Goal: Transaction & Acquisition: Purchase product/service

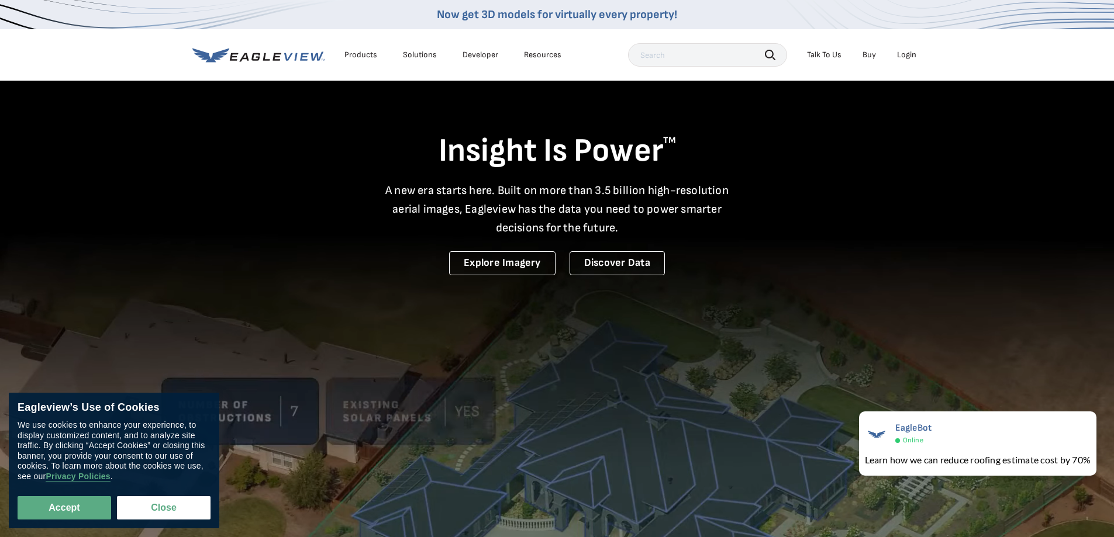
click at [907, 56] on div "Login" at bounding box center [906, 55] width 19 height 11
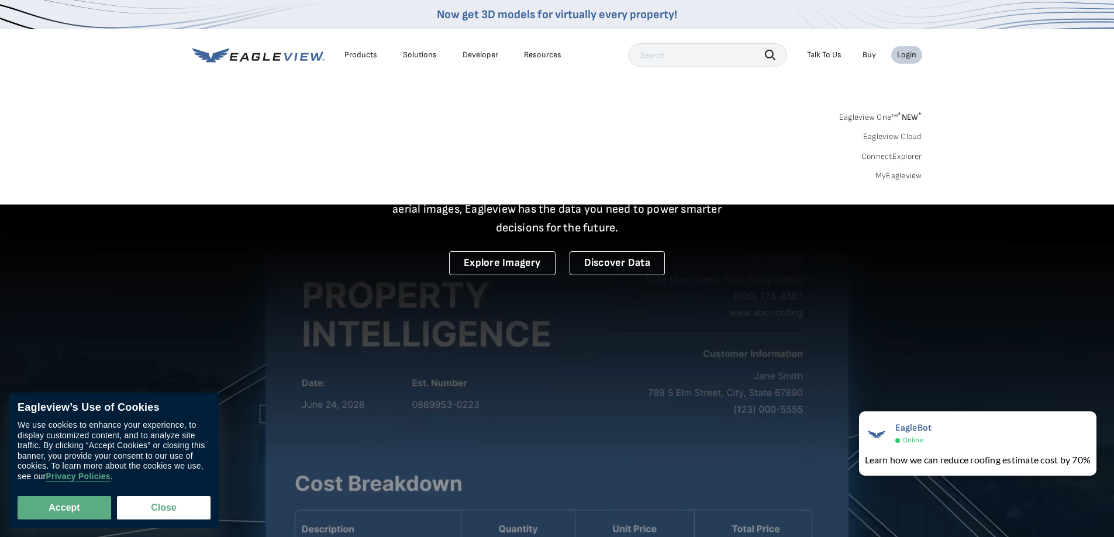
click at [893, 177] on link "MyEagleview" at bounding box center [898, 176] width 47 height 11
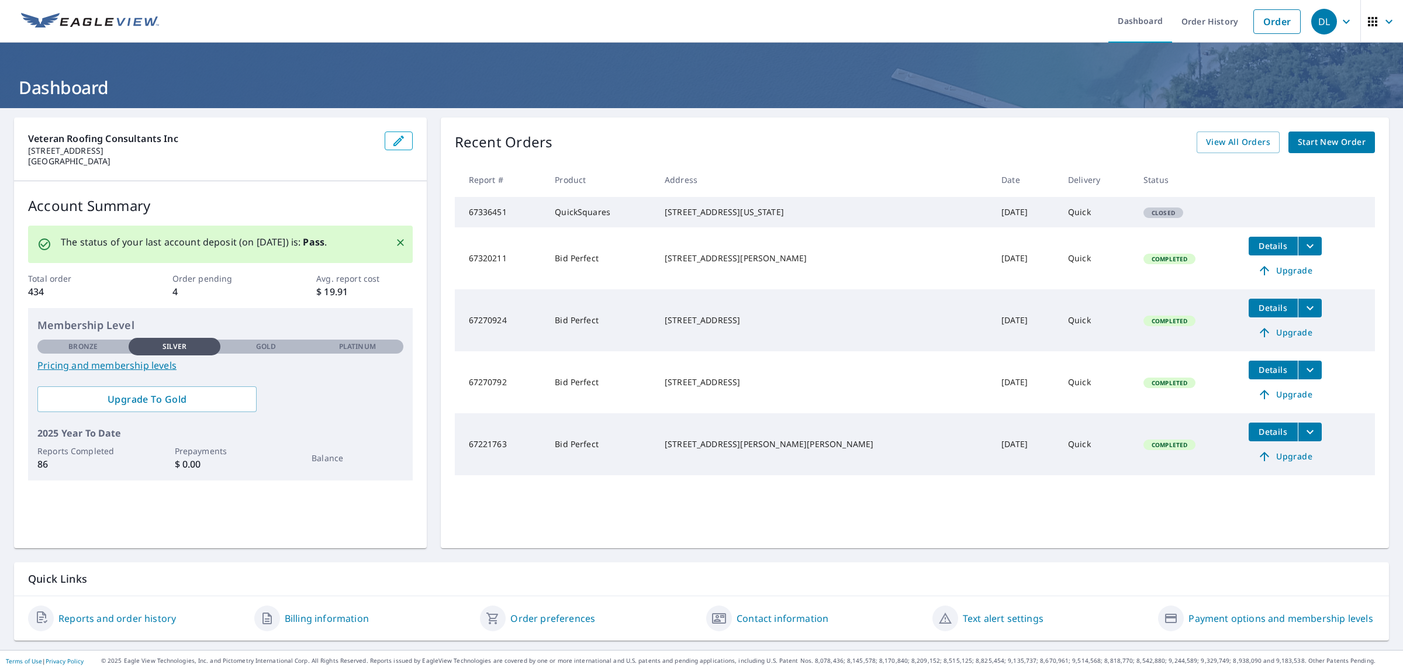
click at [1298, 145] on span "Start New Order" at bounding box center [1332, 142] width 68 height 15
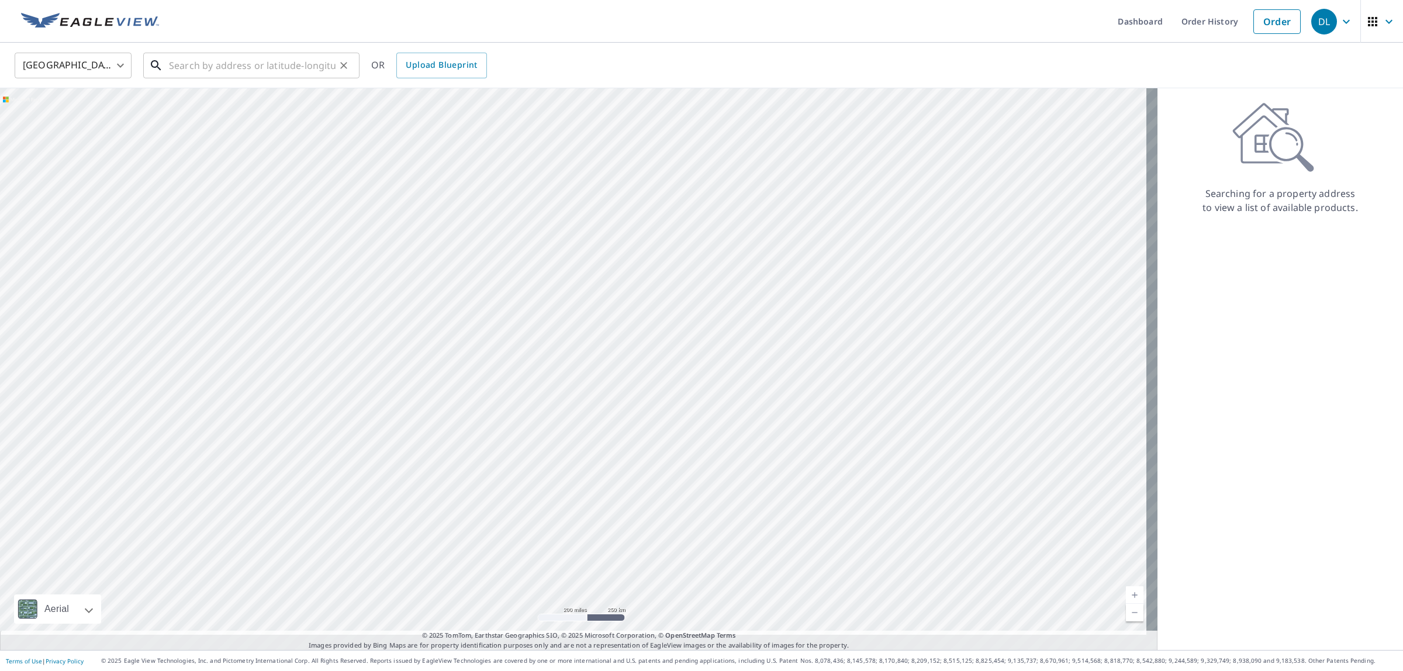
click at [213, 59] on input "text" at bounding box center [252, 65] width 167 height 33
paste input "3336 Grand Blvd. Holiday, Fl. 34690"
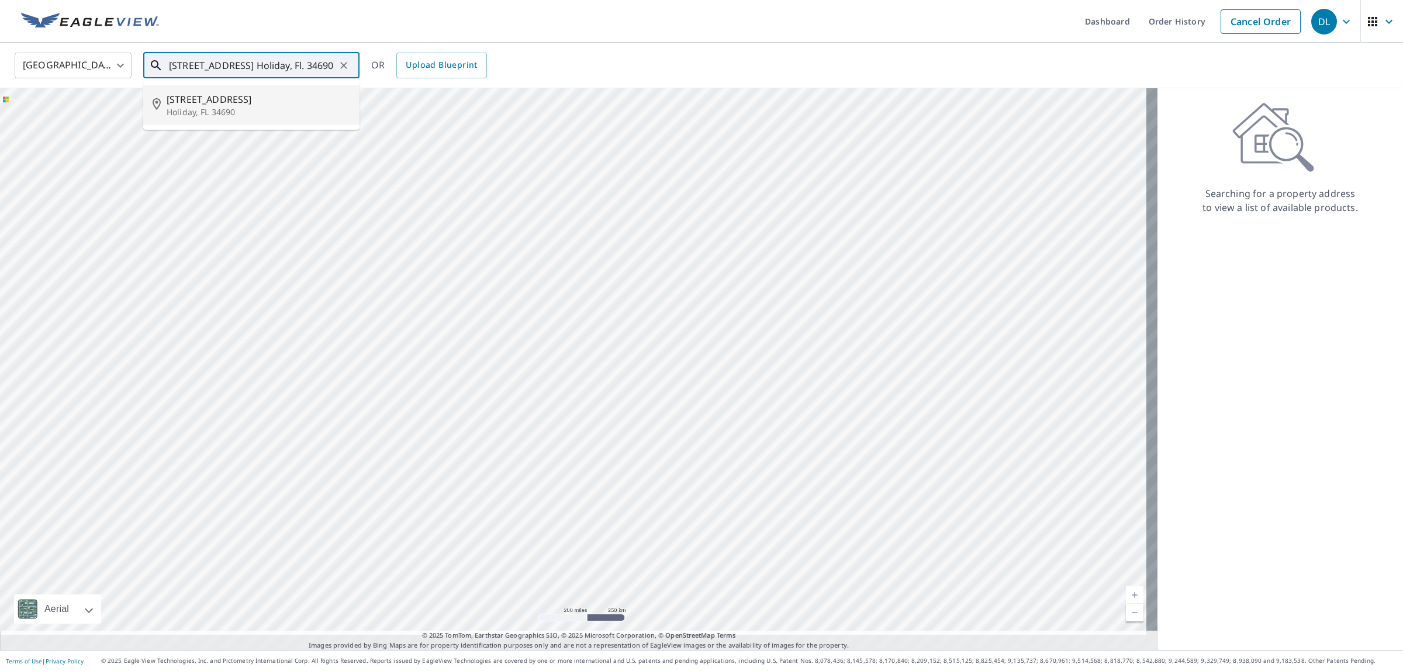
click at [237, 106] on span "3336 Grand Blvd" at bounding box center [259, 99] width 184 height 14
type input "3336 Grand Blvd Holiday, FL 34690"
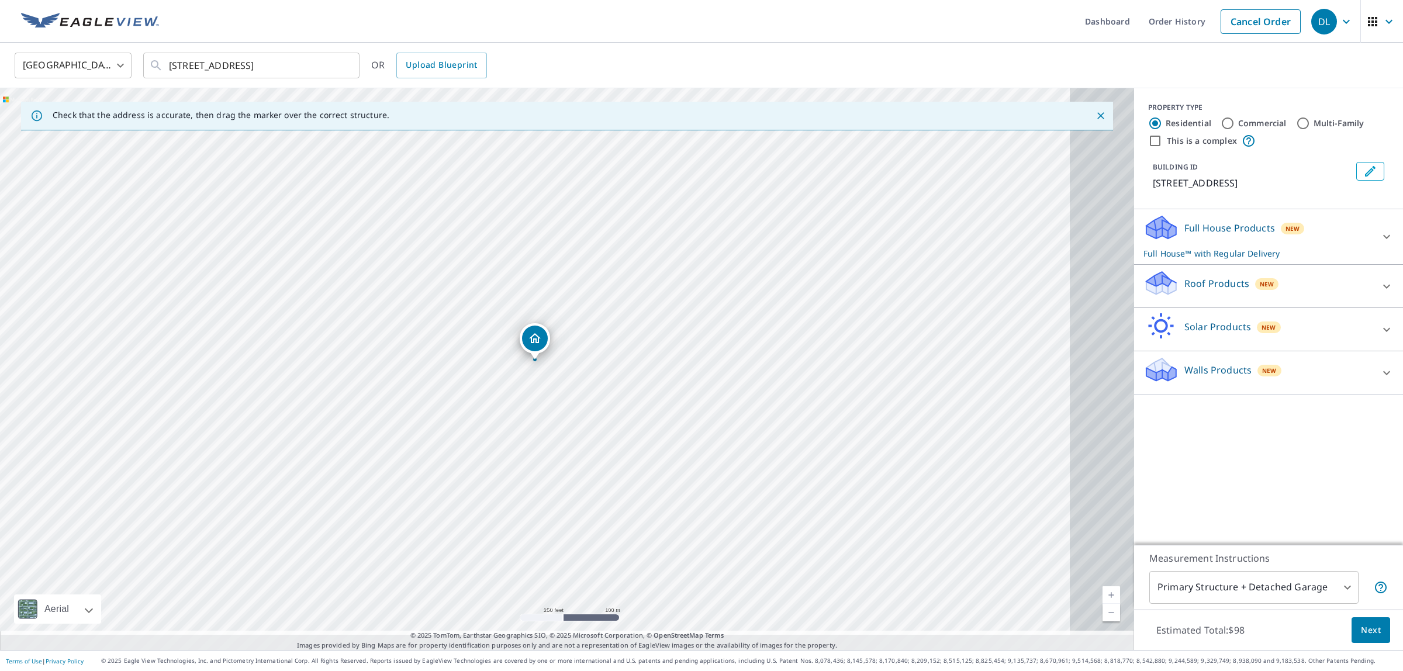
click at [1221, 124] on input "Commercial" at bounding box center [1228, 123] width 14 height 14
radio input "true"
type input "4"
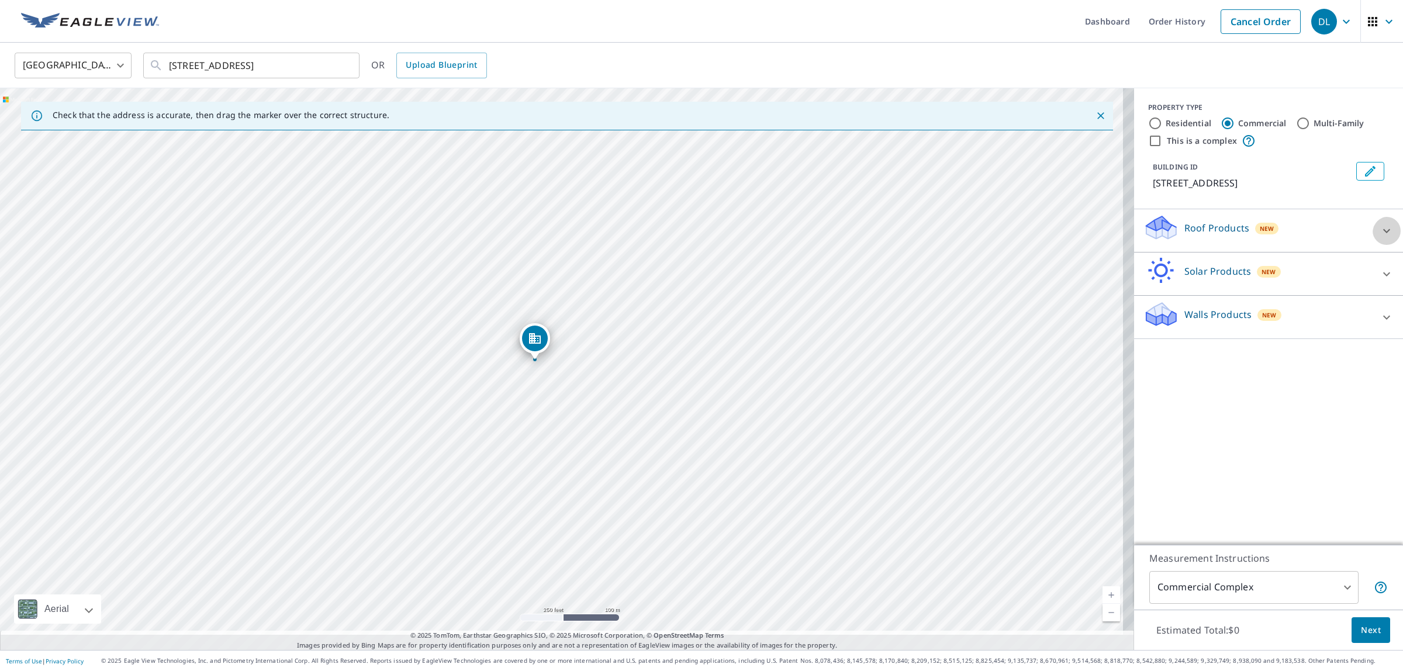
click at [1383, 233] on icon at bounding box center [1386, 231] width 7 height 4
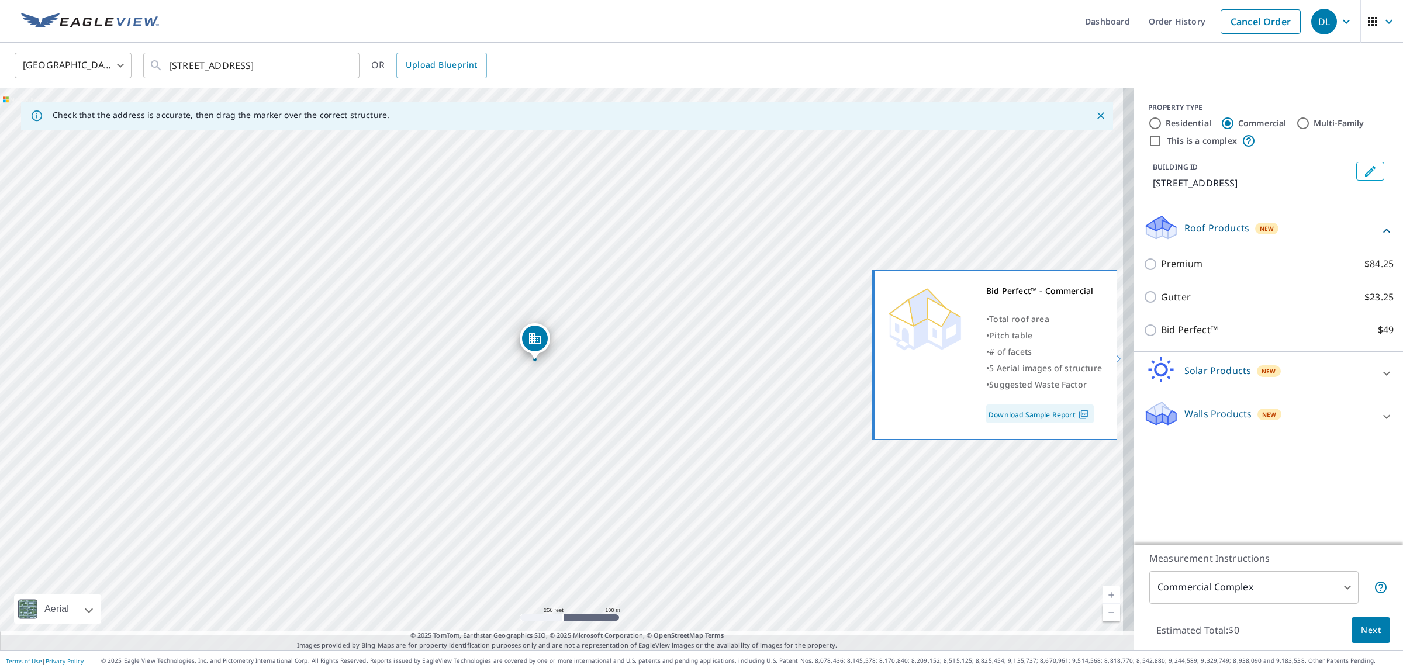
click at [1147, 337] on input "Bid Perfect™ $49" at bounding box center [1153, 330] width 18 height 14
checkbox input "true"
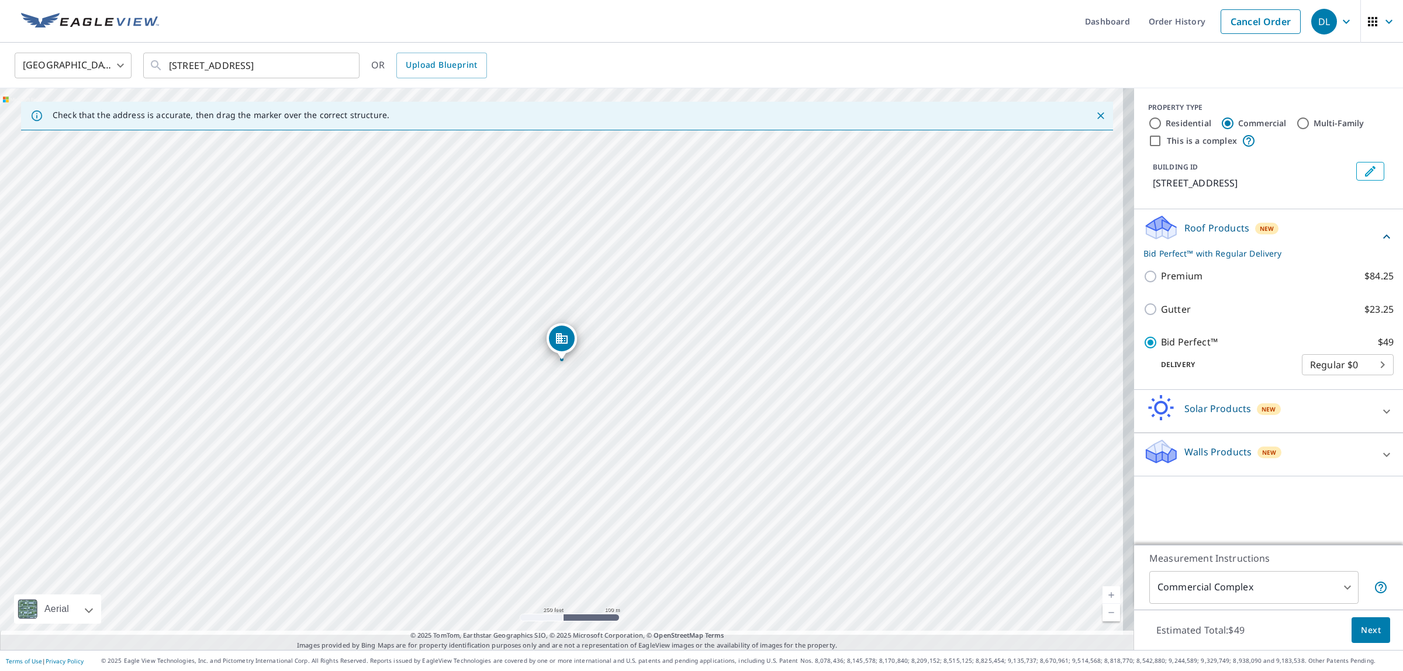
click at [1148, 121] on input "Residential" at bounding box center [1155, 123] width 14 height 14
radio input "true"
type input "1"
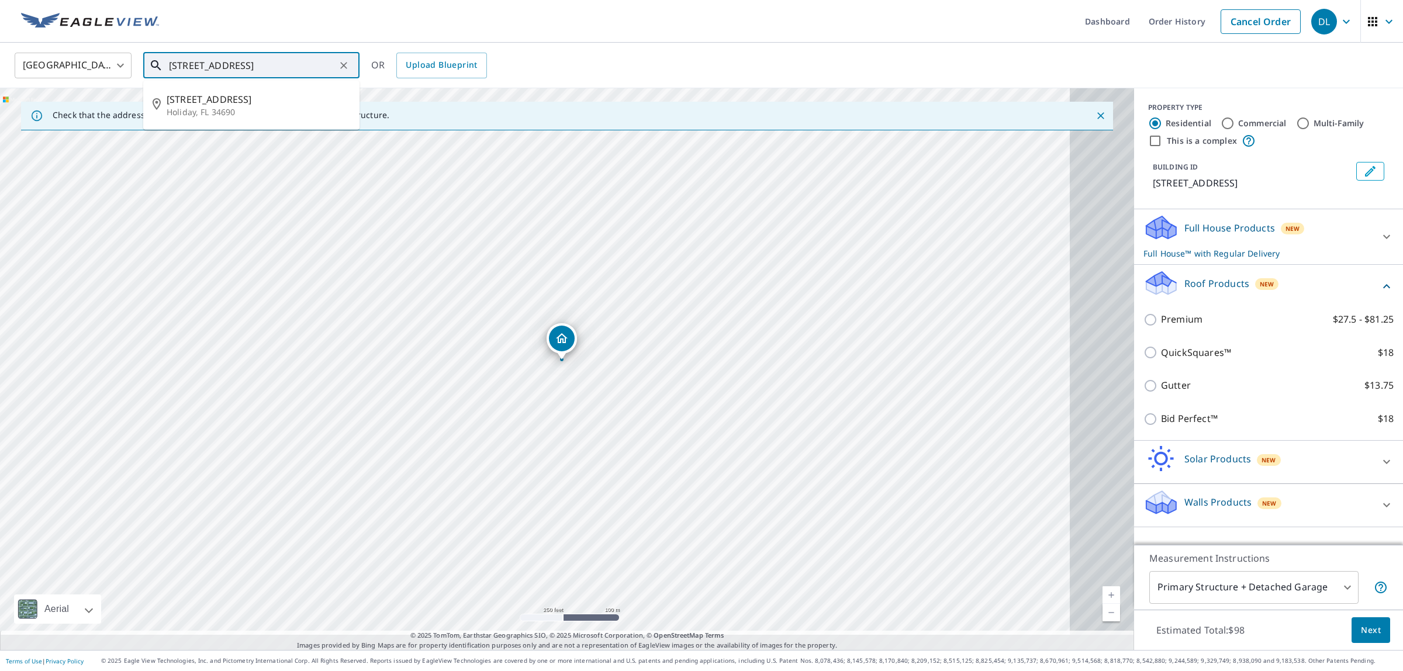
click at [255, 64] on input "3336 Grand Blvd Holiday, FL 34690" at bounding box center [252, 65] width 167 height 33
click at [255, 65] on input "3336 Grand Blvd Holiday, FL 34690" at bounding box center [252, 65] width 167 height 33
click at [257, 65] on input "3336 Grand Blvd Holiday, FL 34690" at bounding box center [252, 65] width 167 height 33
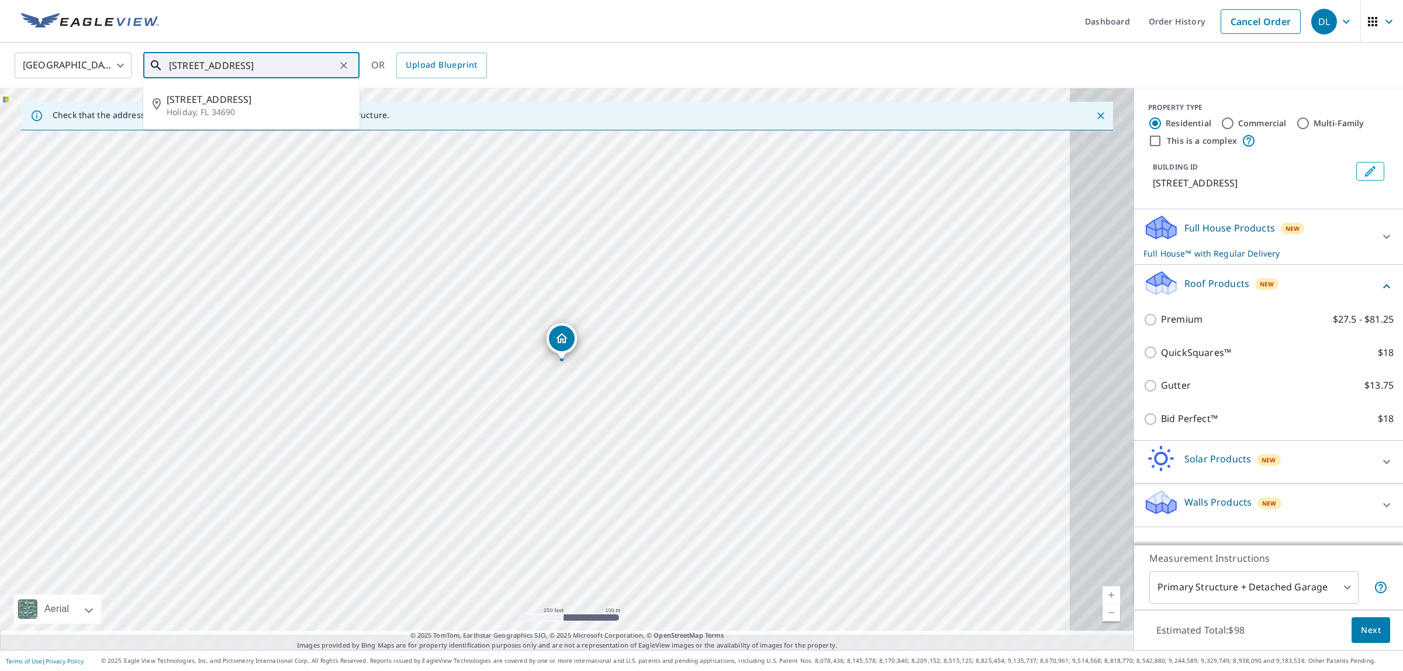
click at [257, 65] on input "3336 Grand Blvd Holiday, FL 34690" at bounding box center [252, 65] width 167 height 33
paste input "15 Seffner Dr. Holiday, Fl. 34691"
click at [211, 114] on p "Holiday, FL 34691" at bounding box center [259, 112] width 184 height 12
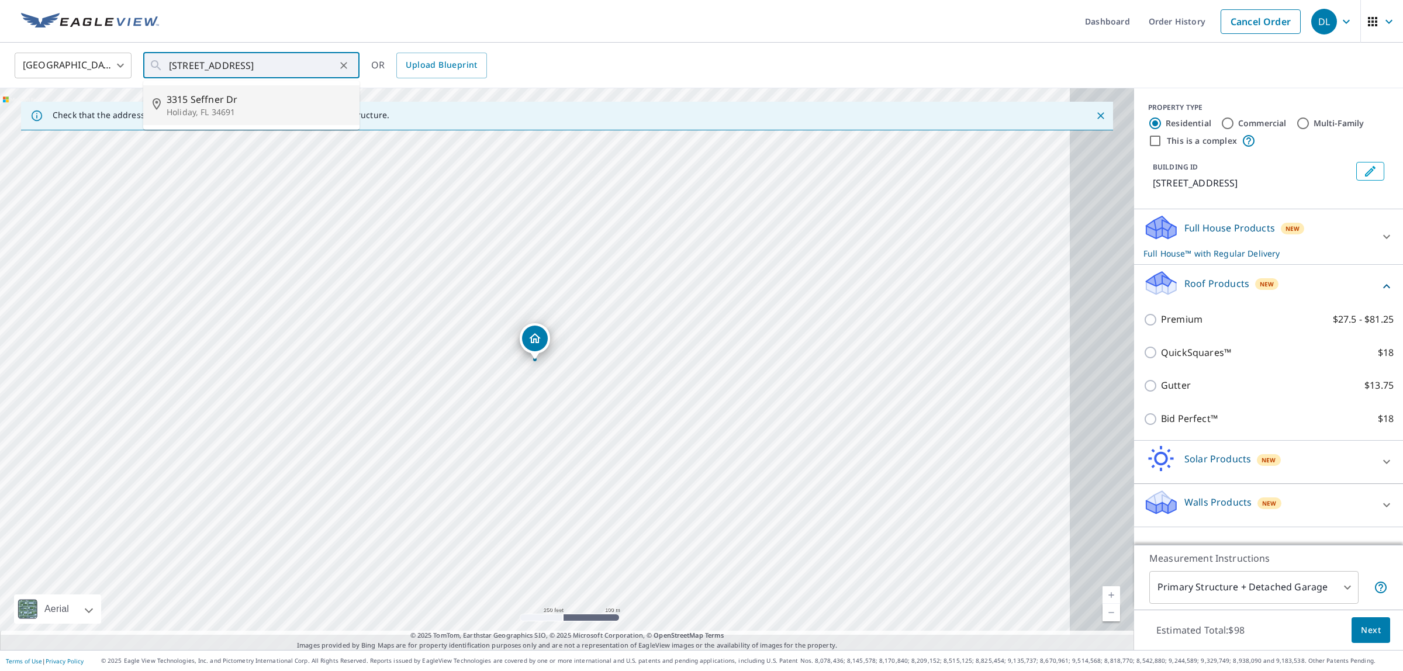
type input "3315 Seffner Dr Holiday, FL 34691"
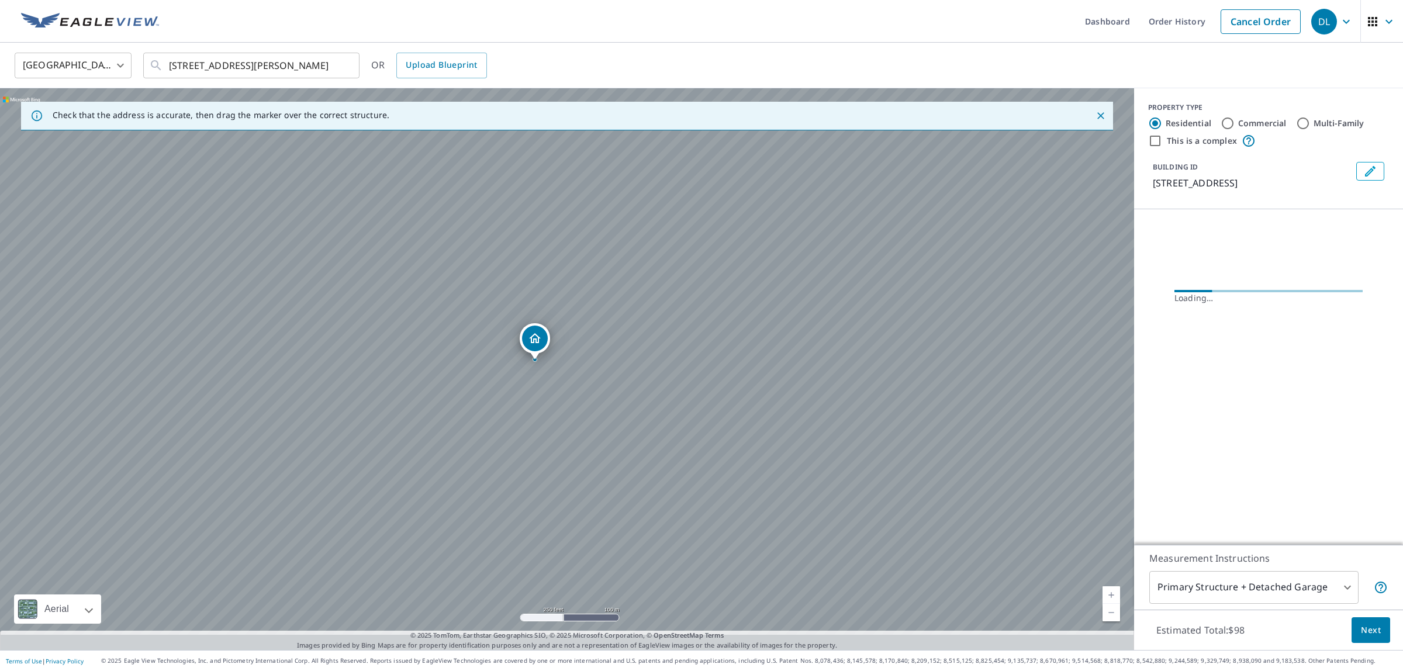
scroll to position [0, 0]
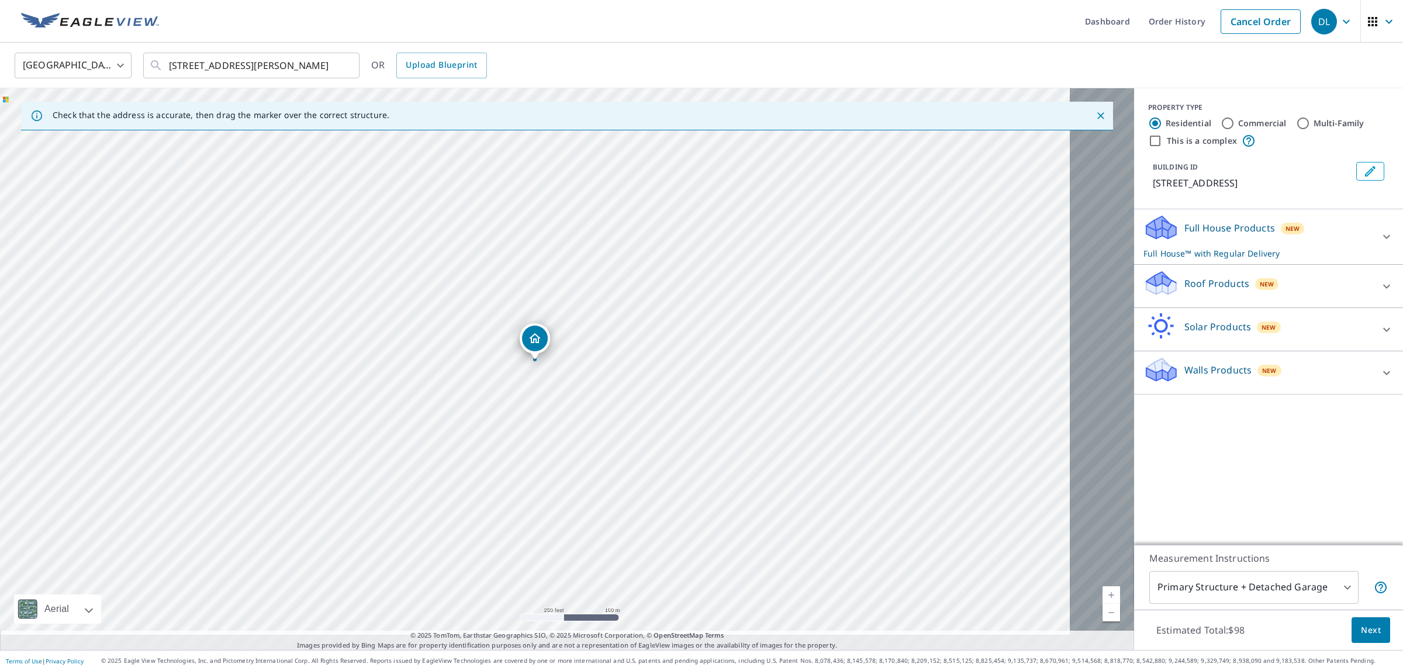
click at [1185, 291] on p "Roof Products" at bounding box center [1217, 284] width 65 height 14
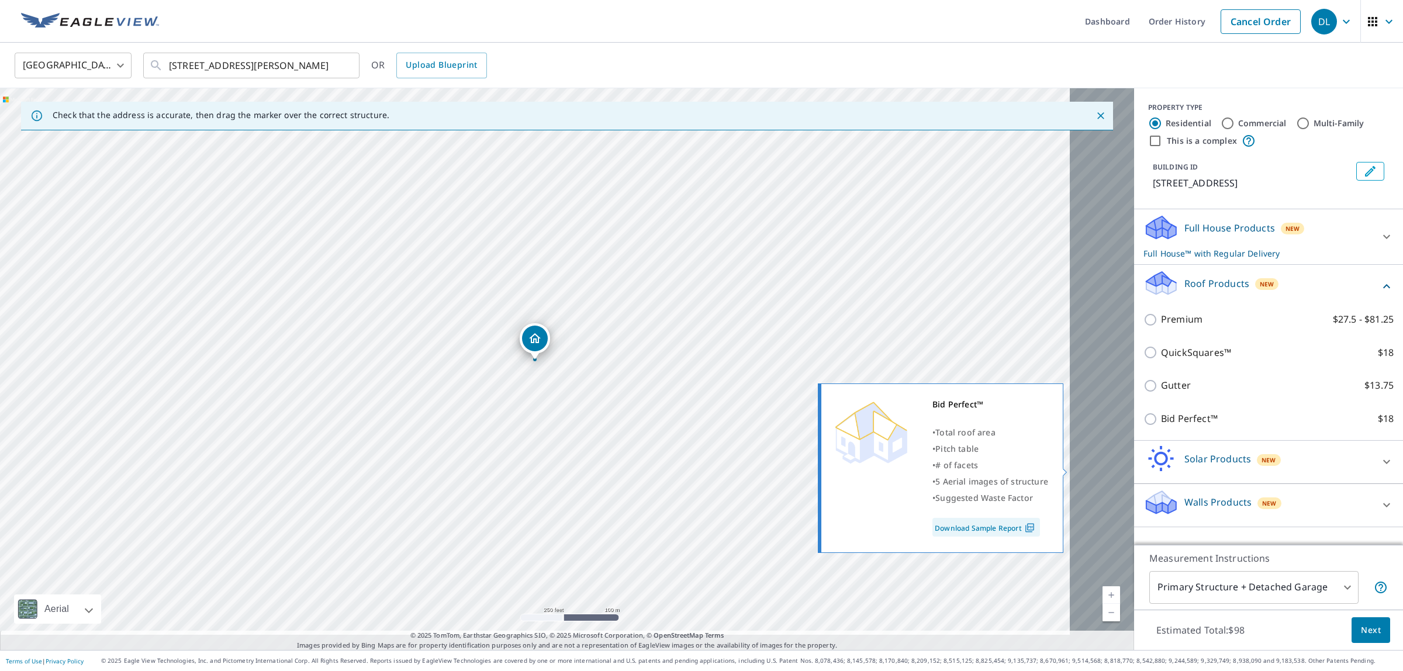
click at [1144, 426] on input "Bid Perfect™ $18" at bounding box center [1153, 419] width 18 height 14
checkbox input "true"
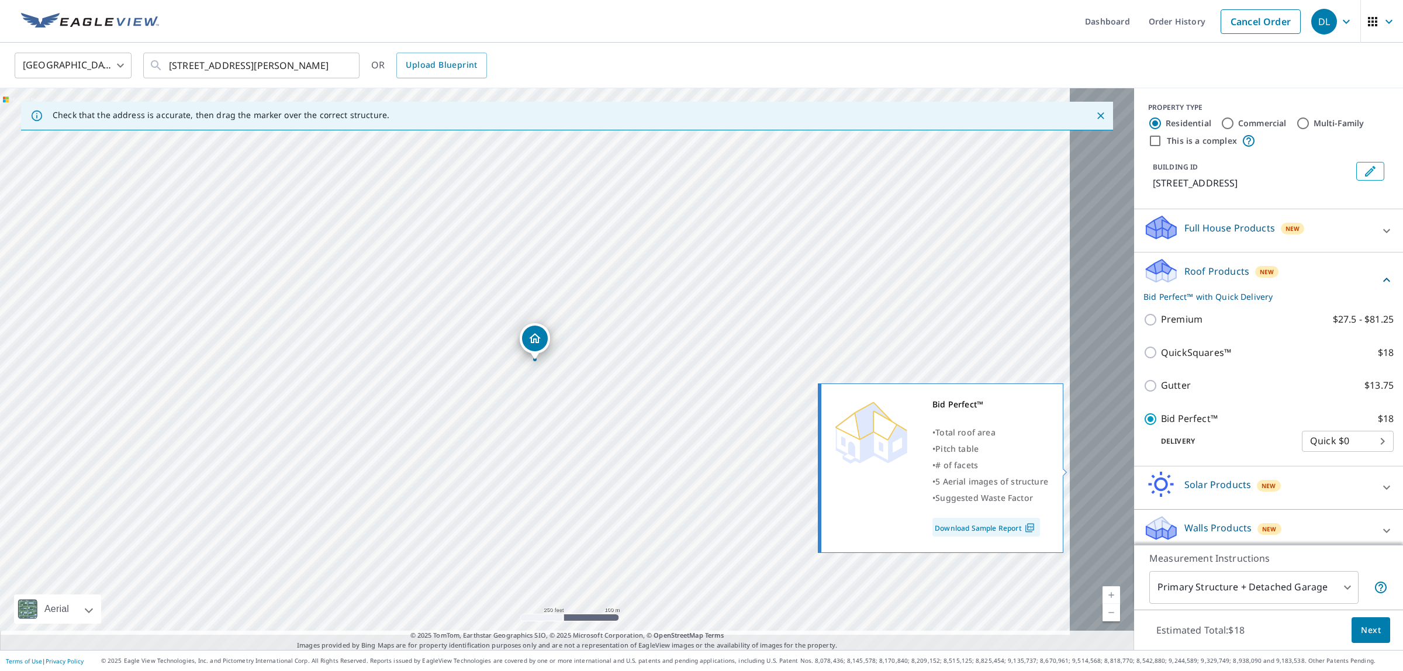
checkbox input "false"
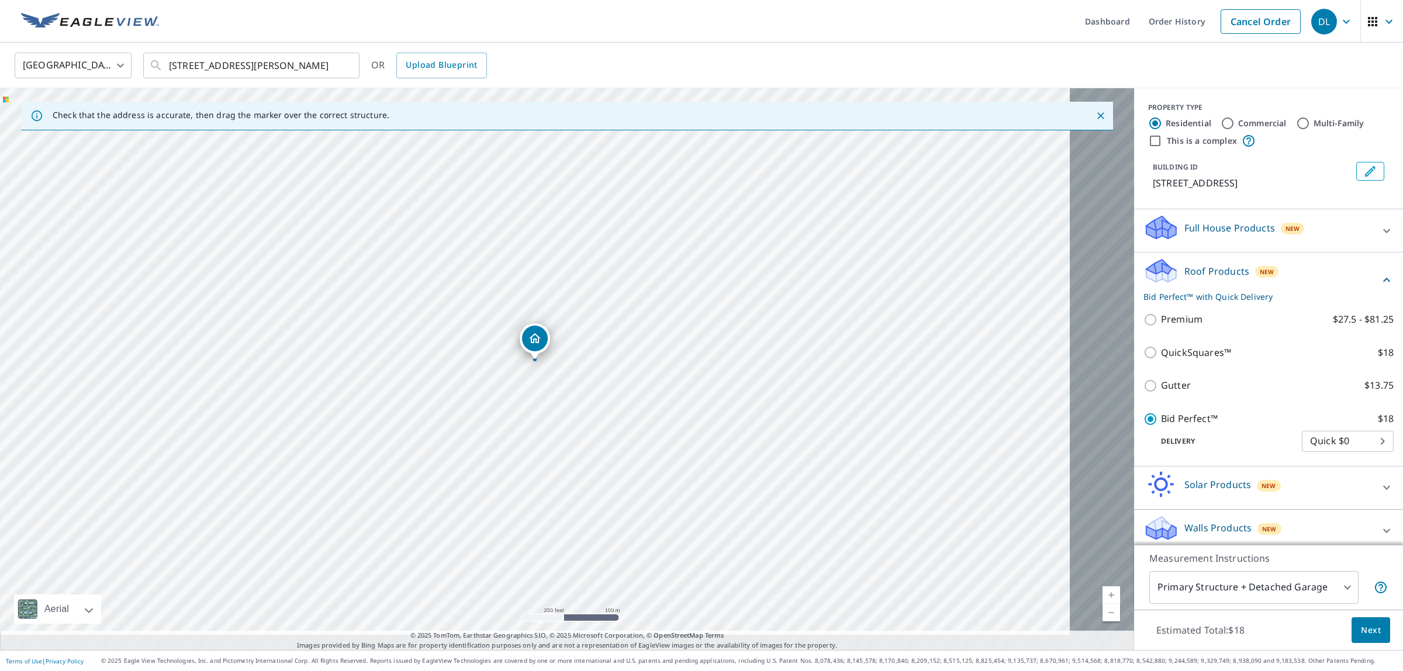
click at [1361, 623] on span "Next" at bounding box center [1371, 630] width 20 height 15
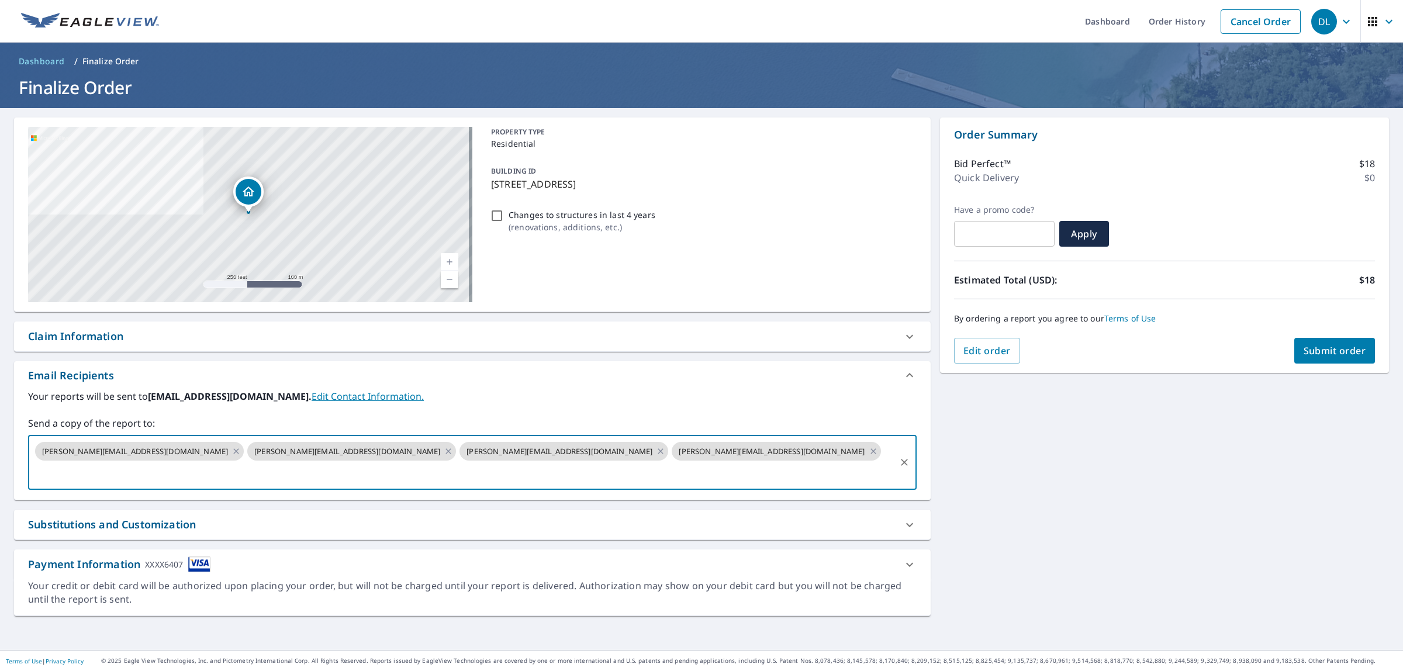
click at [284, 485] on input "text" at bounding box center [463, 473] width 861 height 22
type input "mikejr@veteranroofingconsultants.com"
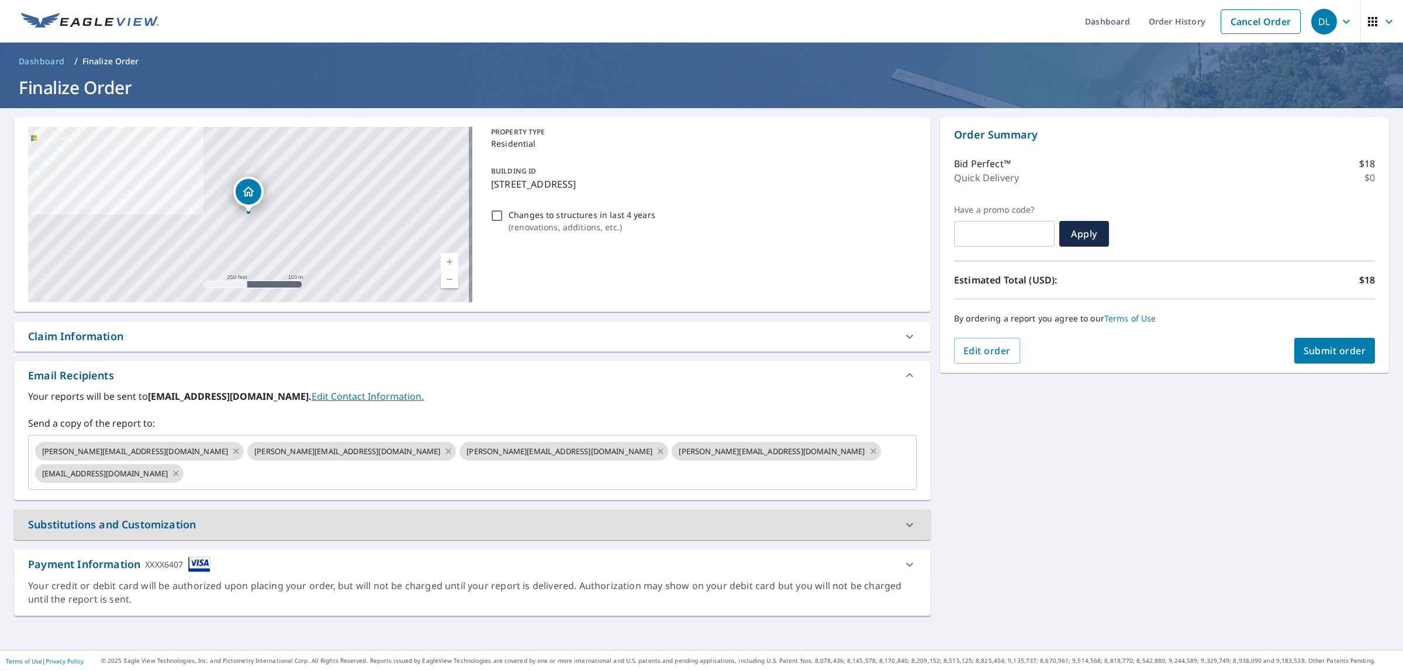
click at [1323, 357] on span "Submit order" at bounding box center [1335, 350] width 63 height 13
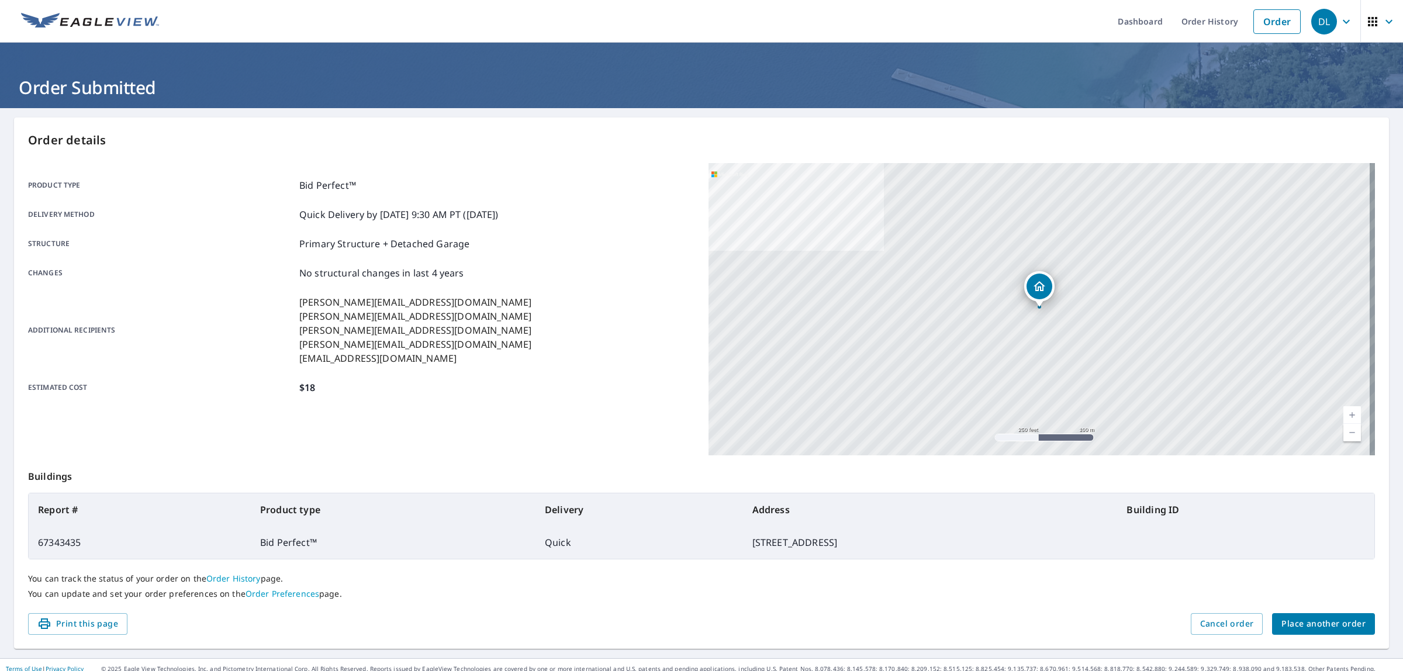
click at [1282, 631] on span "Place another order" at bounding box center [1324, 624] width 84 height 15
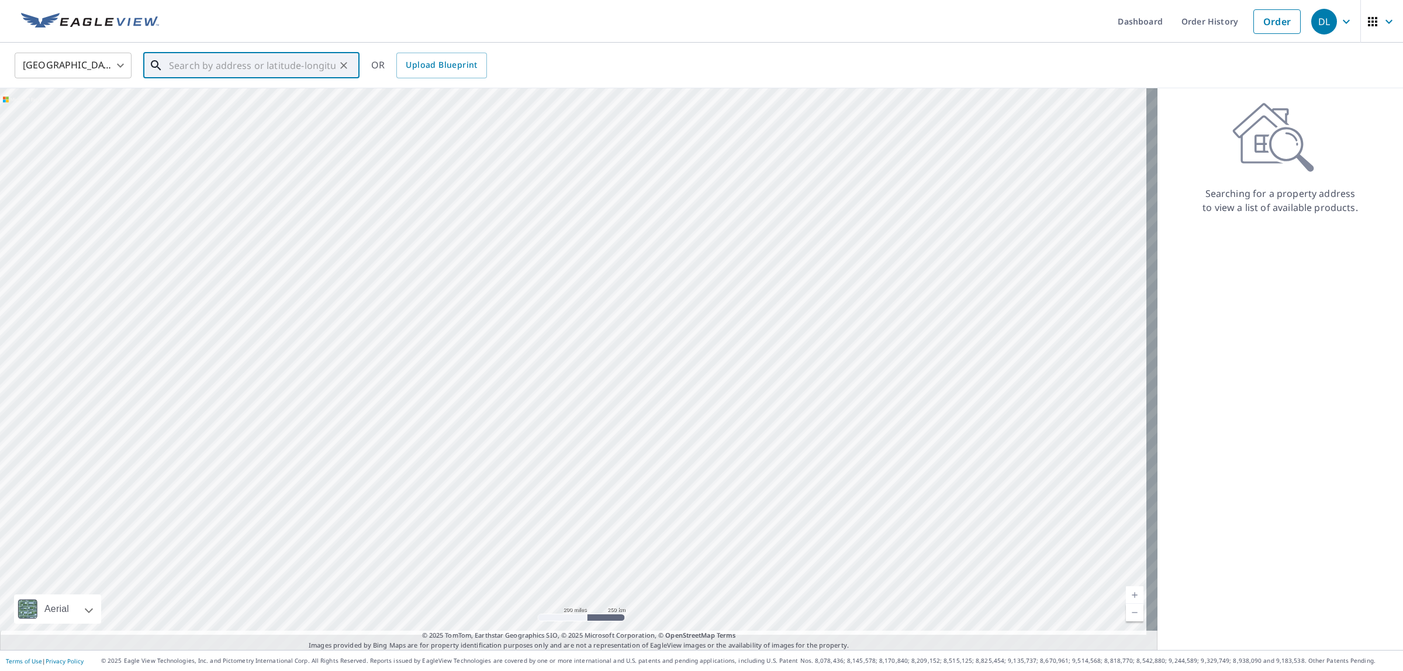
paste input "3551 landale Dr. Holiday, Fl 34691"
click at [235, 118] on p "Holiday, FL 34691" at bounding box center [259, 112] width 184 height 12
type input "3551 Landale Dr Holiday, FL 34691"
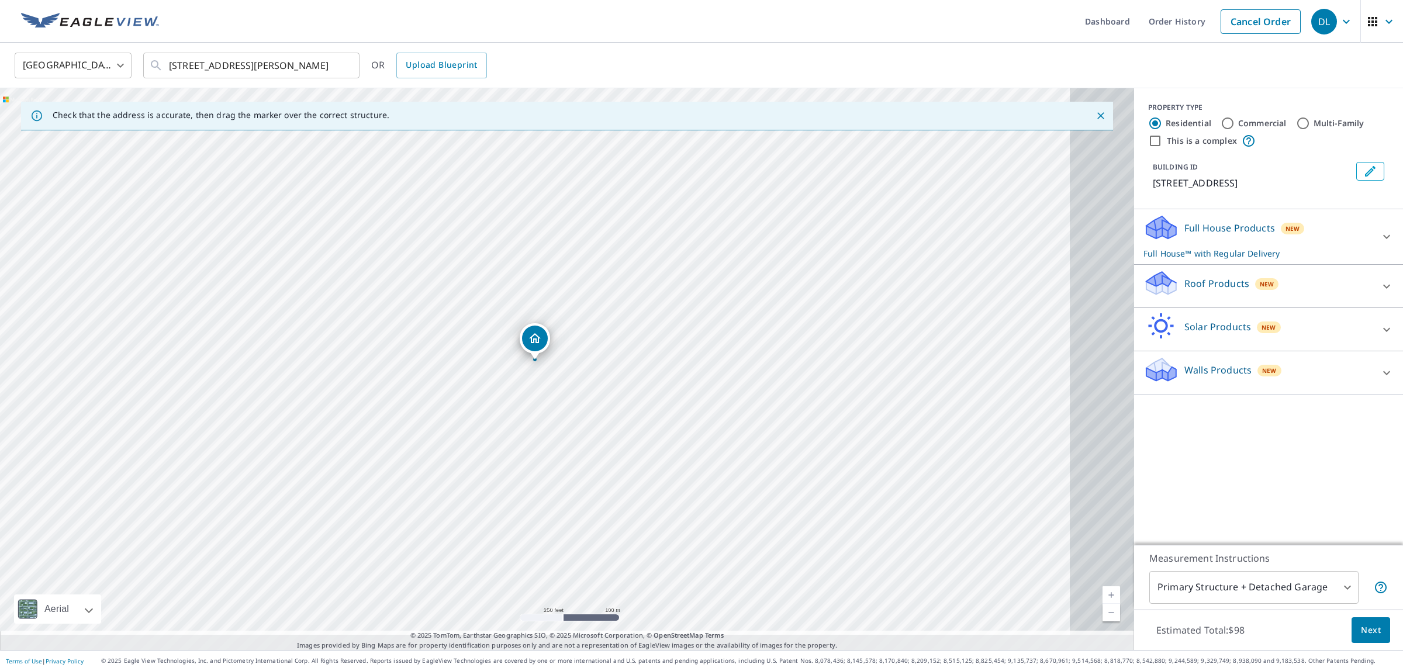
click at [1185, 291] on p "Roof Products" at bounding box center [1217, 284] width 65 height 14
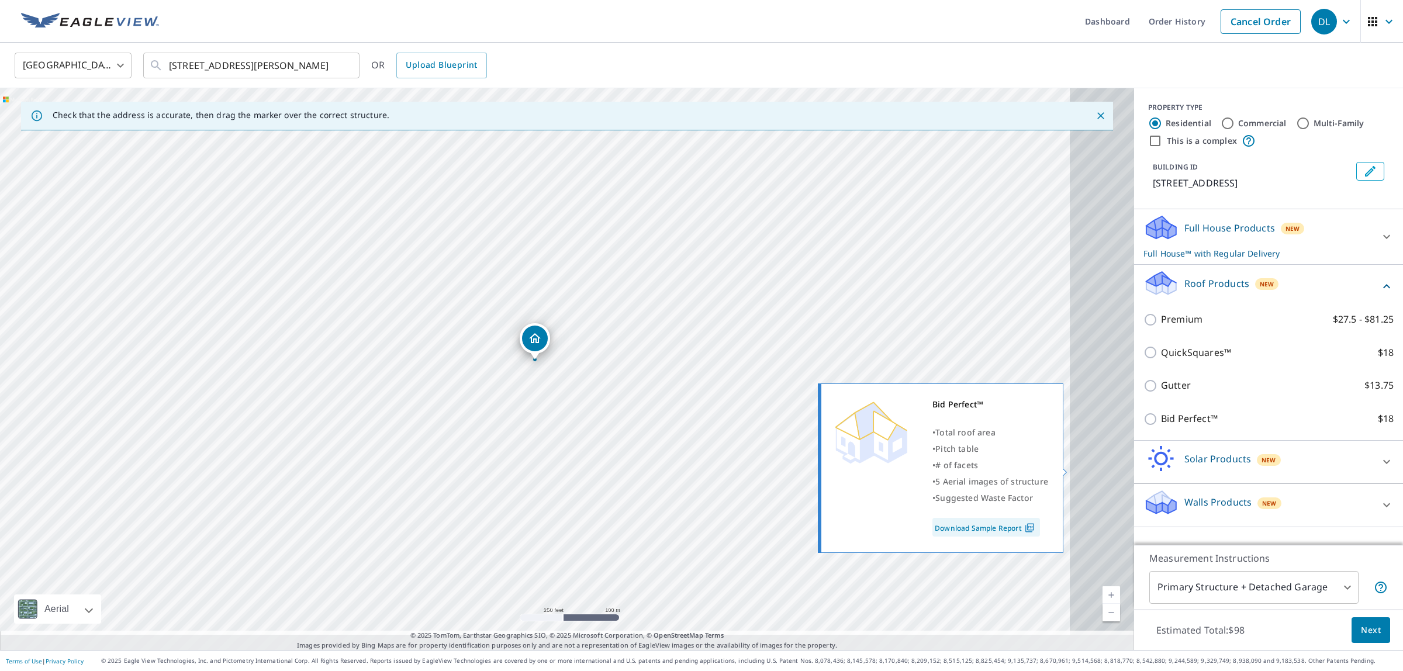
click at [1161, 426] on p "Bid Perfect™" at bounding box center [1189, 419] width 57 height 15
click at [1144, 426] on input "Bid Perfect™ $18" at bounding box center [1153, 419] width 18 height 14
checkbox input "true"
checkbox input "false"
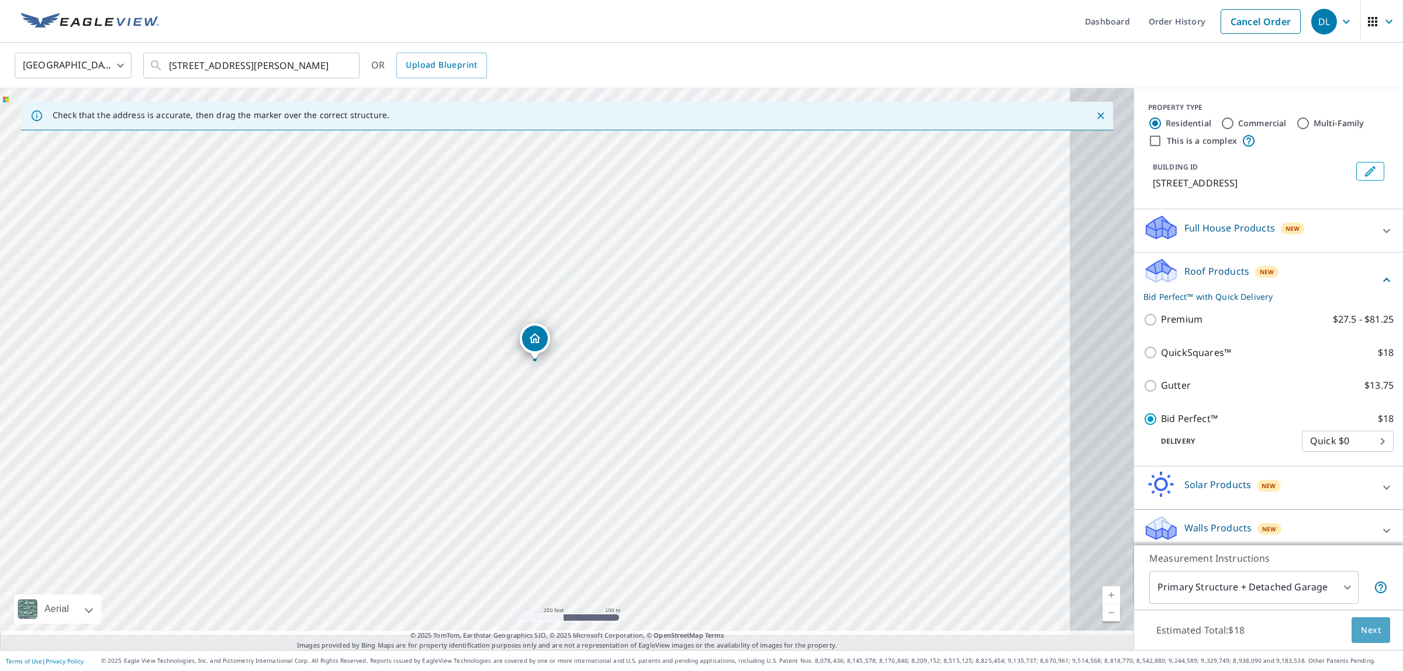
click at [1366, 623] on span "Next" at bounding box center [1371, 630] width 20 height 15
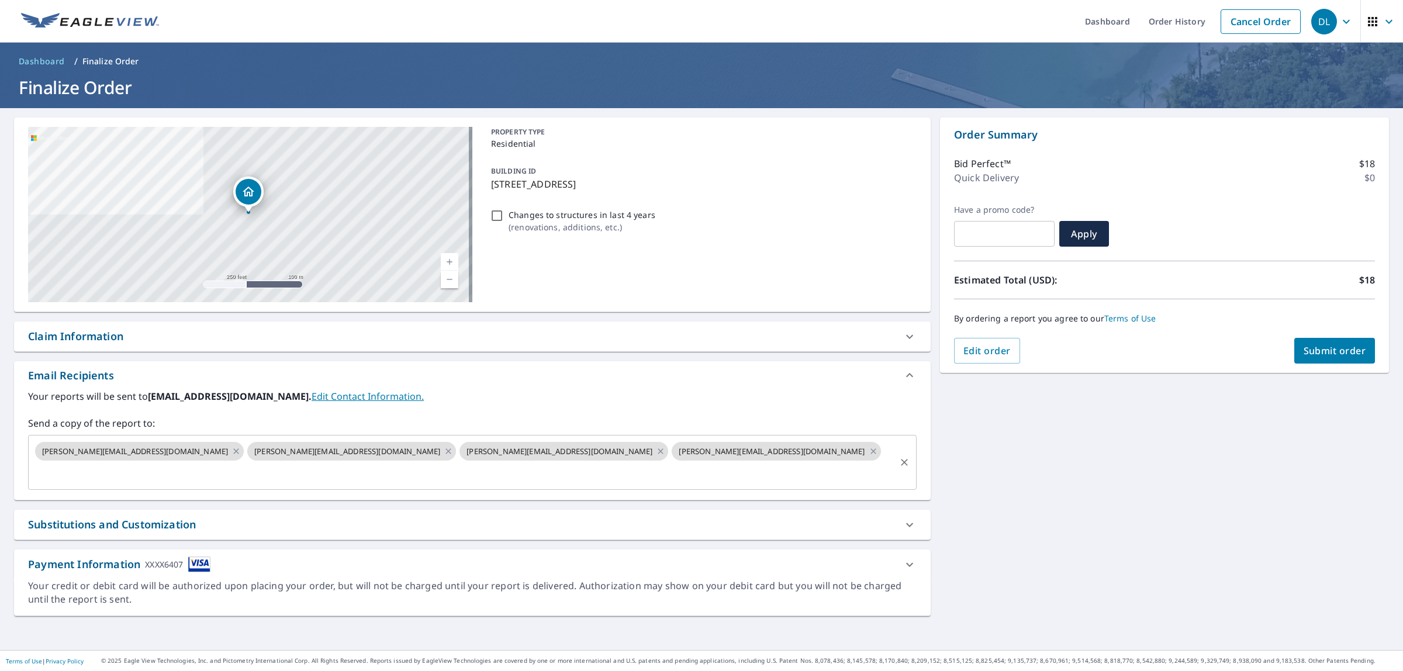
click at [299, 477] on input "text" at bounding box center [463, 473] width 861 height 22
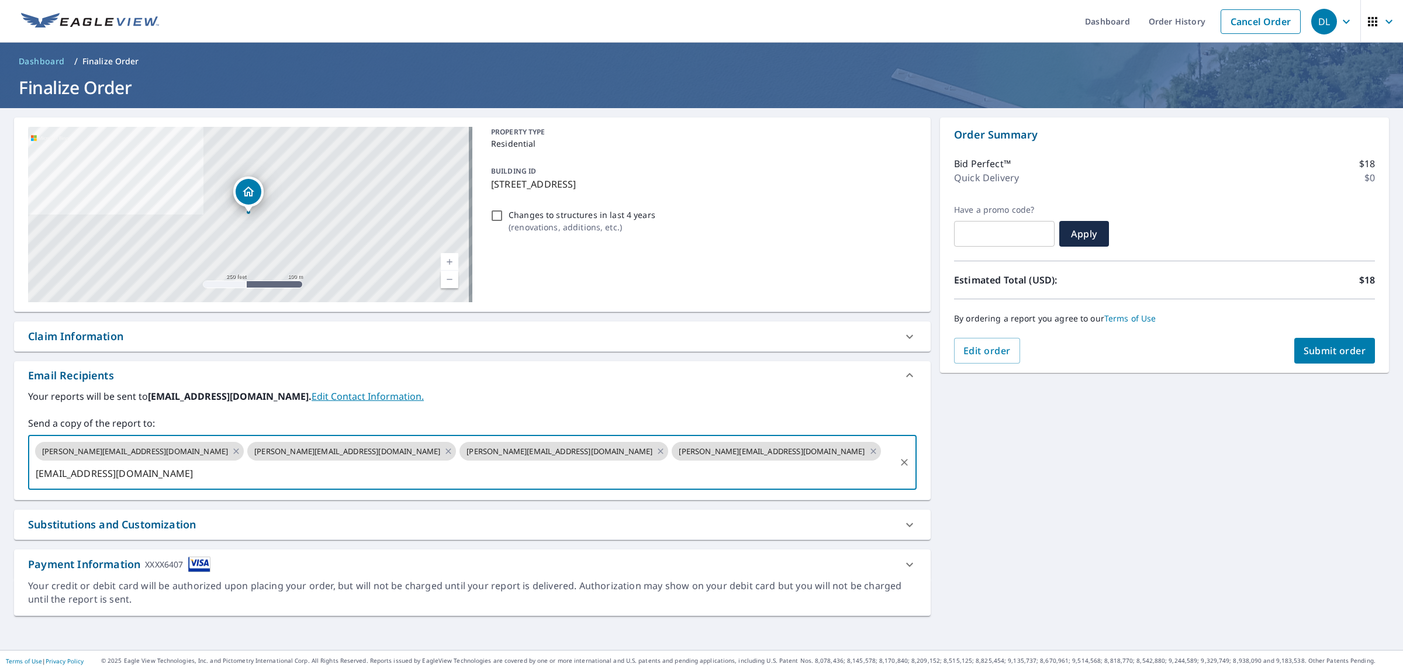
type input "mikejr@veteranroofingconsultants.com"
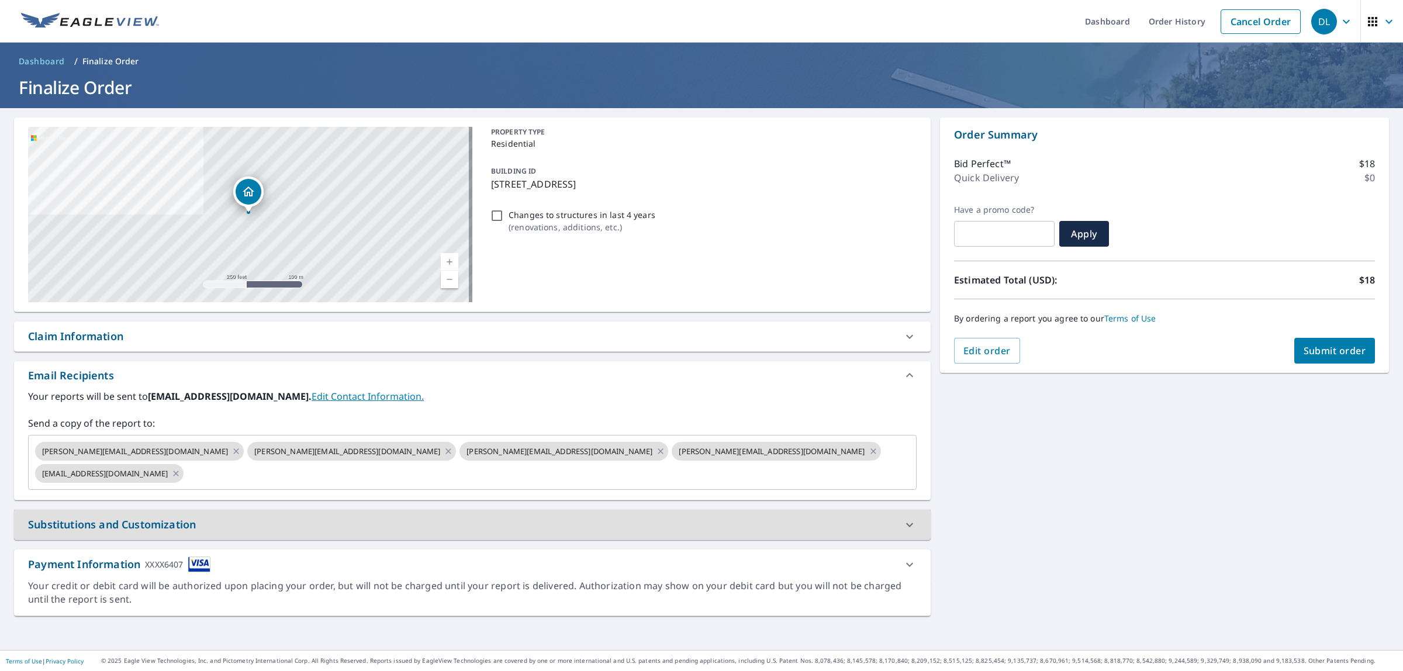
click at [1337, 357] on span "Submit order" at bounding box center [1335, 350] width 63 height 13
